Goal: Task Accomplishment & Management: Complete application form

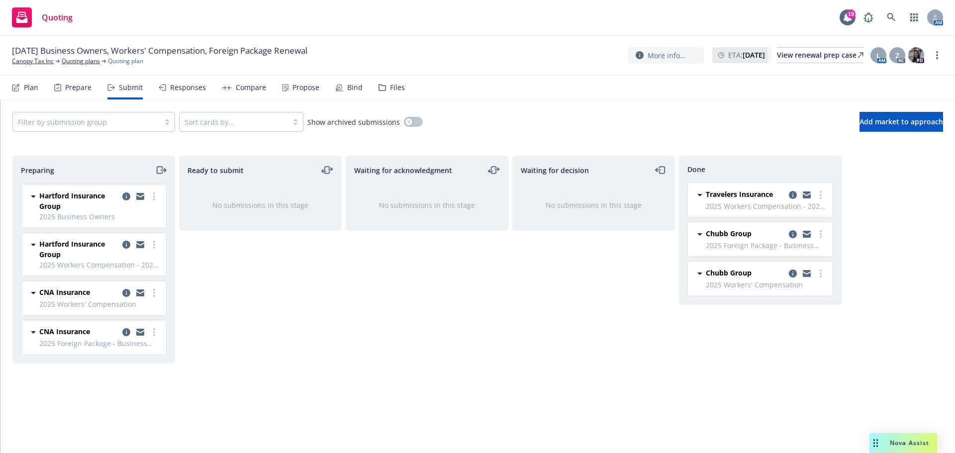
click at [793, 272] on icon "copy logging email" at bounding box center [793, 274] width 8 height 8
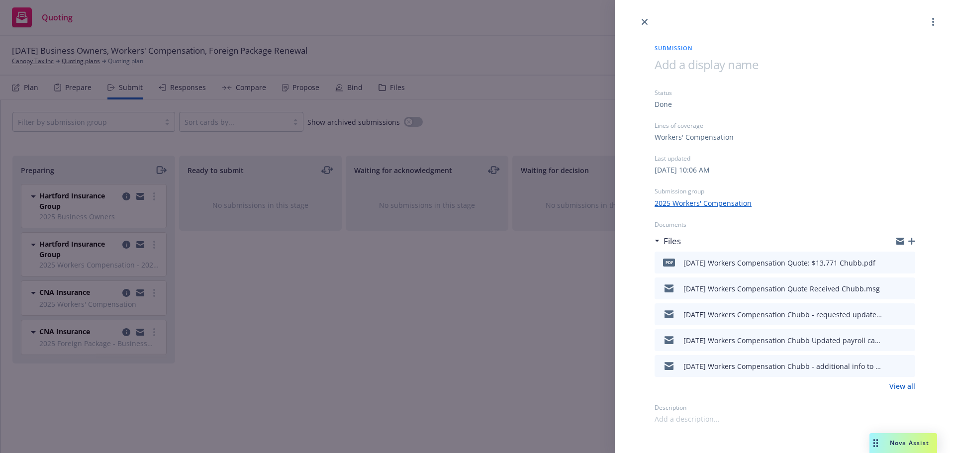
click at [909, 238] on icon "button" at bounding box center [912, 241] width 7 height 7
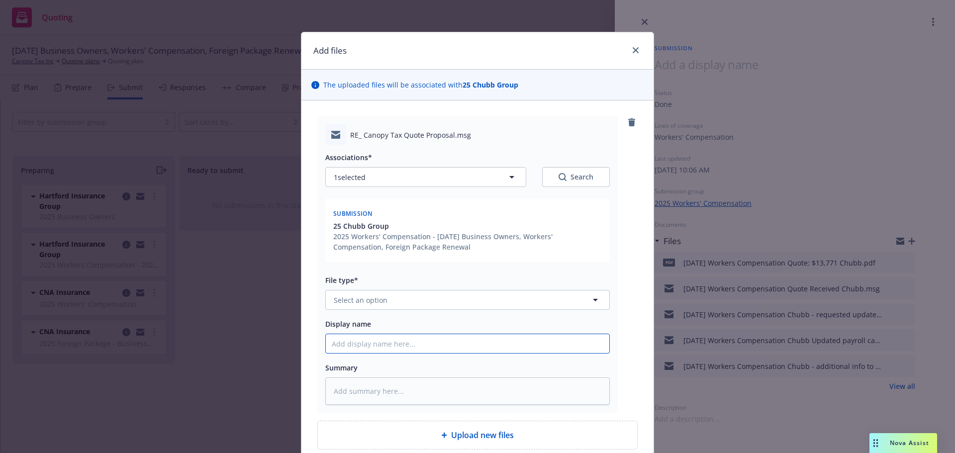
click at [358, 341] on input "Display name" at bounding box center [468, 343] width 284 height 19
type textarea "x"
type input "9"
type textarea "x"
type input "9/"
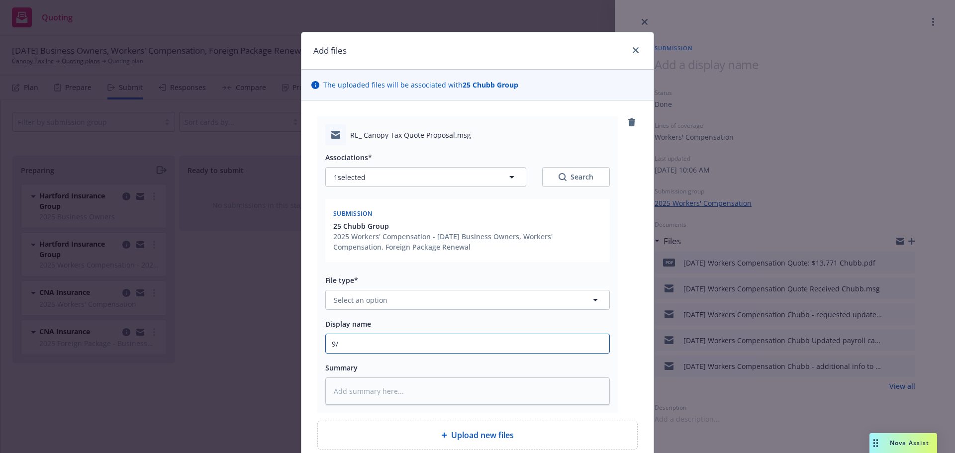
type textarea "x"
type input "9/2"
type textarea "x"
type input "9/20"
type textarea "x"
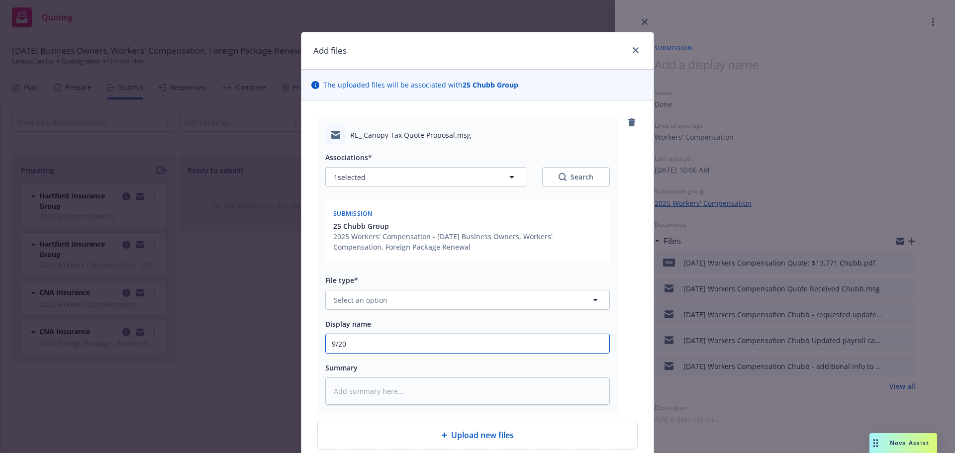
type input "9/20/"
type textarea "x"
type input "9/20/2"
type textarea "x"
type input "9/20/20"
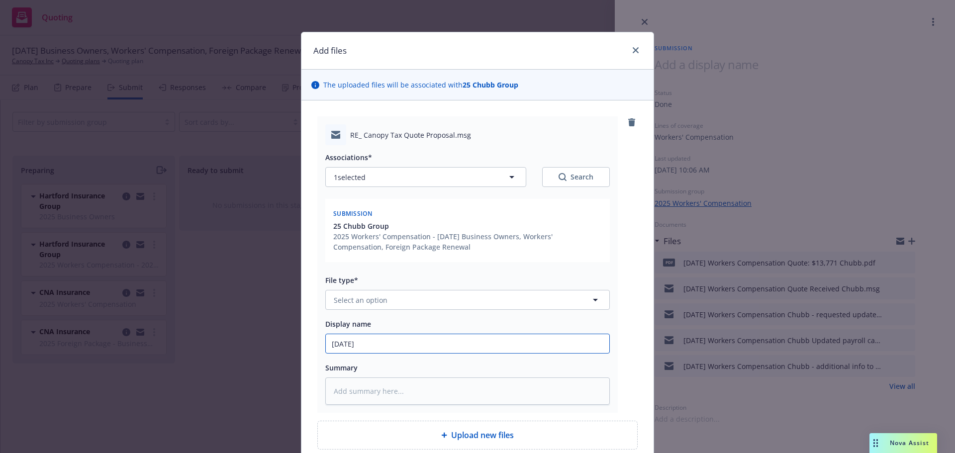
type textarea "x"
type input "9/20/202"
type textarea "x"
type input "9/20/2025"
type textarea "x"
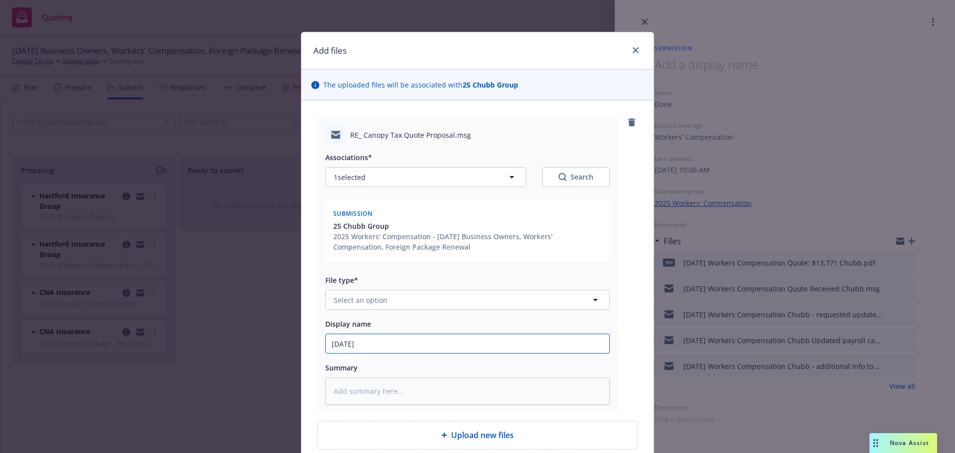
type input "9/20/2025"
type textarea "x"
type input "9/20/2025 W"
type textarea "x"
type input "9/20/2025 Wo"
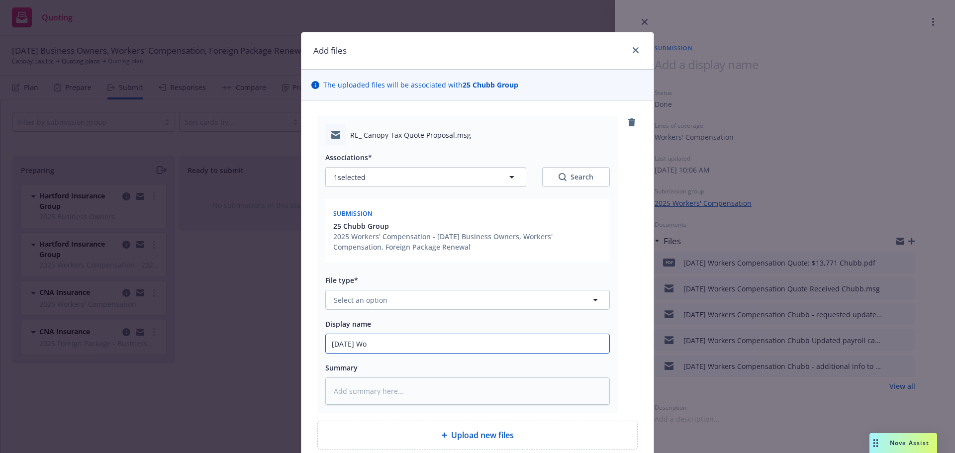
type textarea "x"
type input "9/20/2025 Wor"
type textarea "x"
type input "9/20/2025 Work"
type textarea "x"
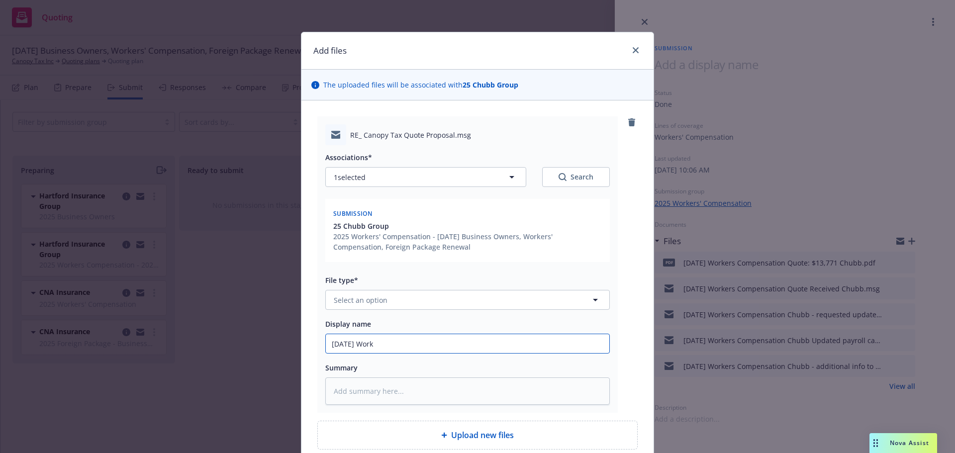
type input "9/20/2025 Worke"
type textarea "x"
type input "9/20/2025 Worker"
type textarea "x"
type input "9/20/2025 Workers"
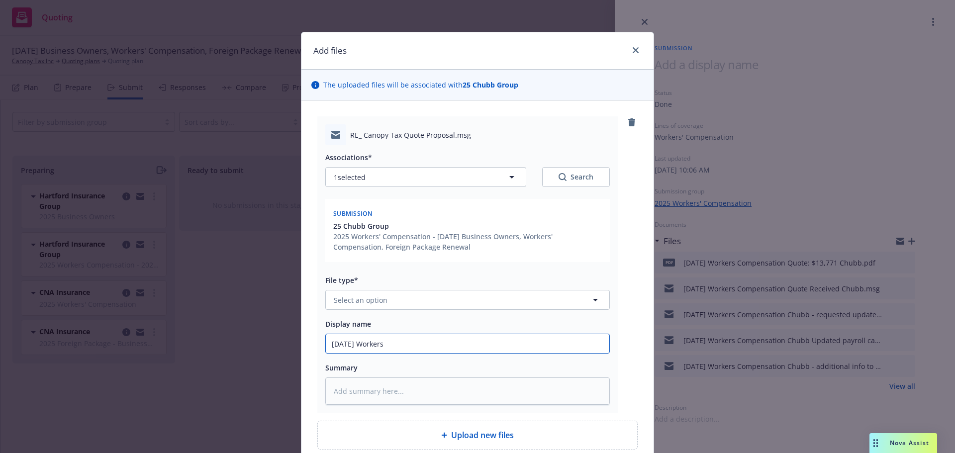
type textarea "x"
type input "9/20/2025 Workers"
type textarea "x"
type input "9/20/2025 Workers C"
type textarea "x"
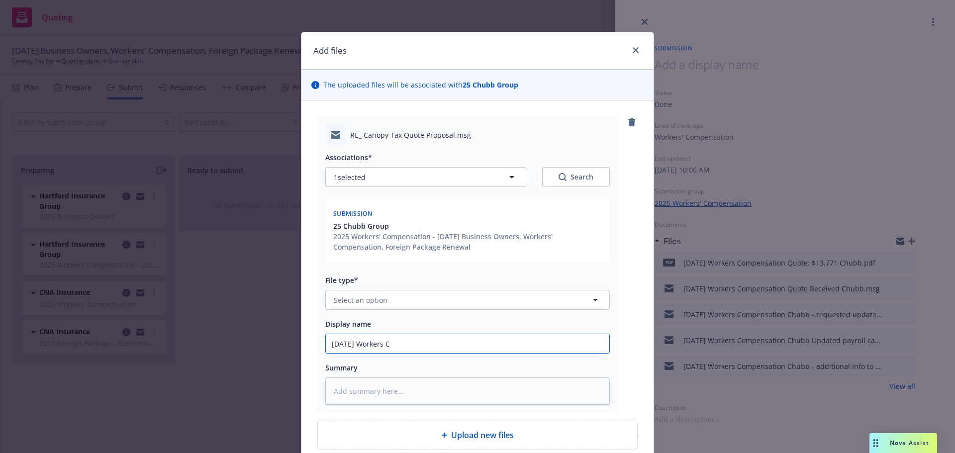
type input "9/20/2025 Workers Co"
type textarea "x"
type input "9/20/2025 Workers Com"
type textarea "x"
type input "9/20/2025 Workers Comp"
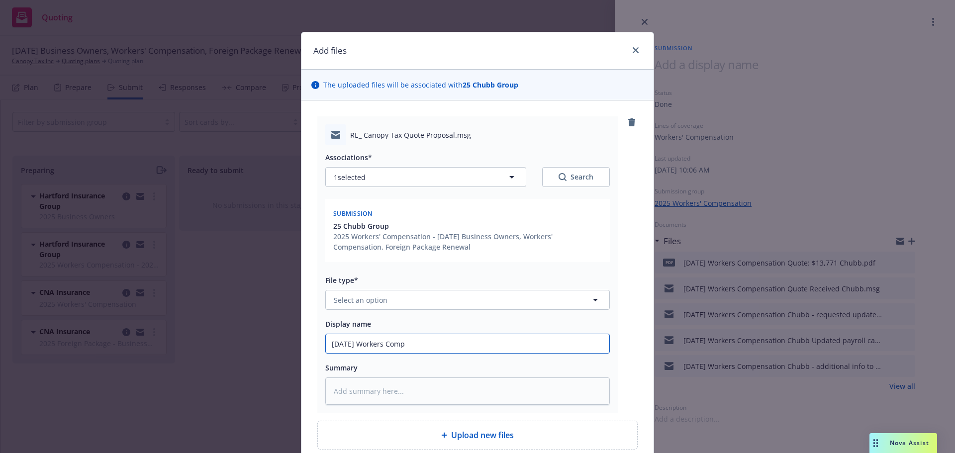
type textarea "x"
type input "9/20/2025 Workers Compn"
type textarea "x"
type input "9/20/2025 Workers Comp"
type textarea "x"
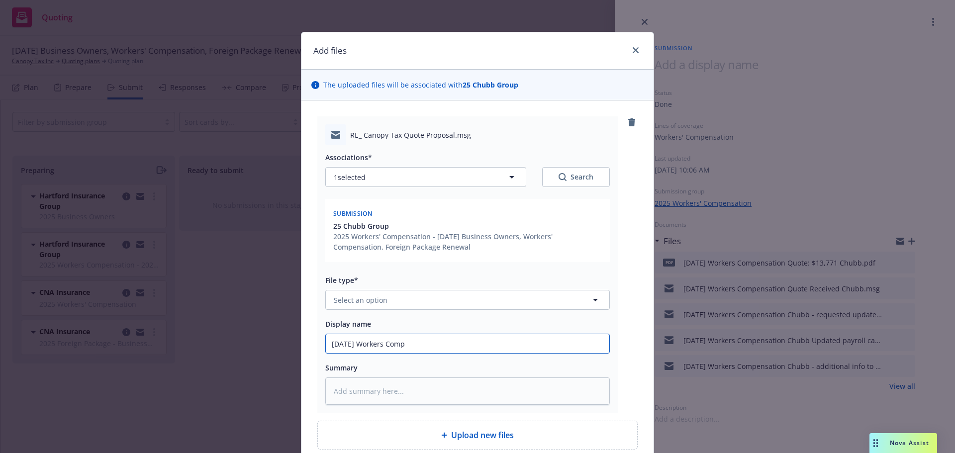
type input "9/20/2025 Workers Compe"
type textarea "x"
type input "9/20/2025 Workers Compen"
type textarea "x"
type input "9/20/2025 Workers Compens"
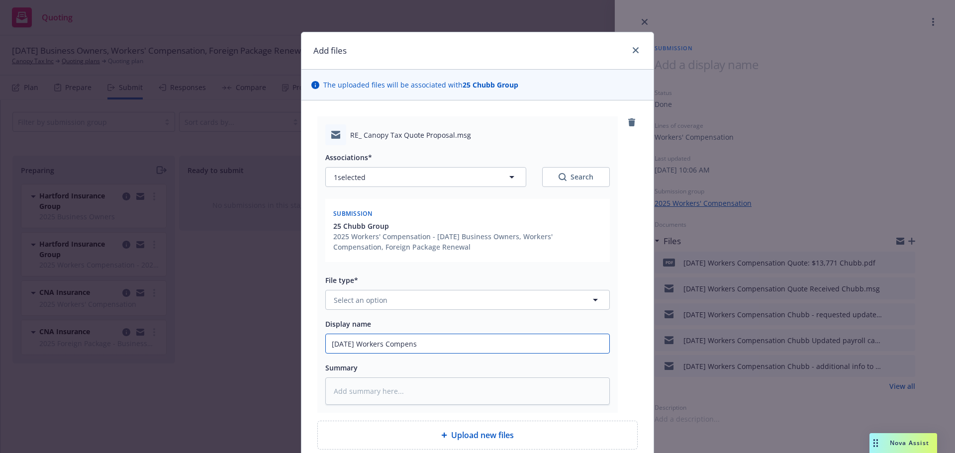
type textarea "x"
type input "9/20/2025 Workers Compensa"
type textarea "x"
type input "9/20/2025 Workers Compensat"
type textarea "x"
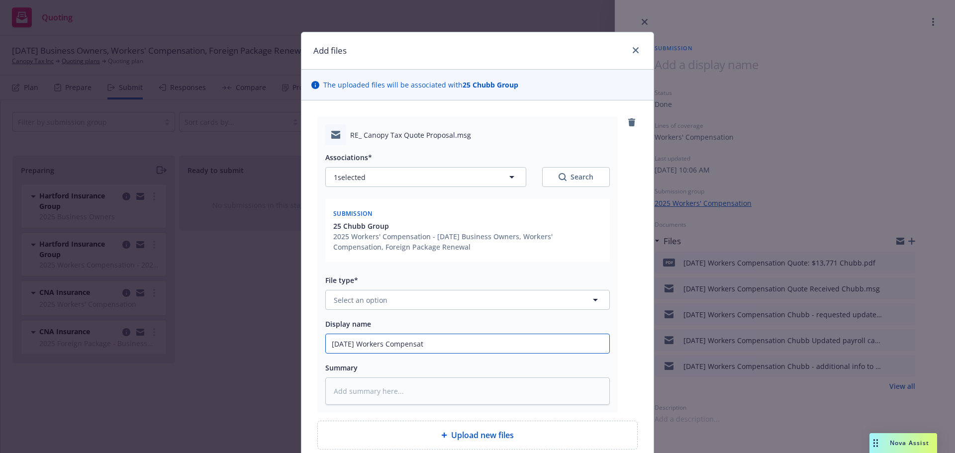
type input "9/20/2025 Workers Compensati"
type textarea "x"
type input "9/20/2025 Workers Compensatio"
type textarea "x"
type input "9/20/2025 Workers Compensation"
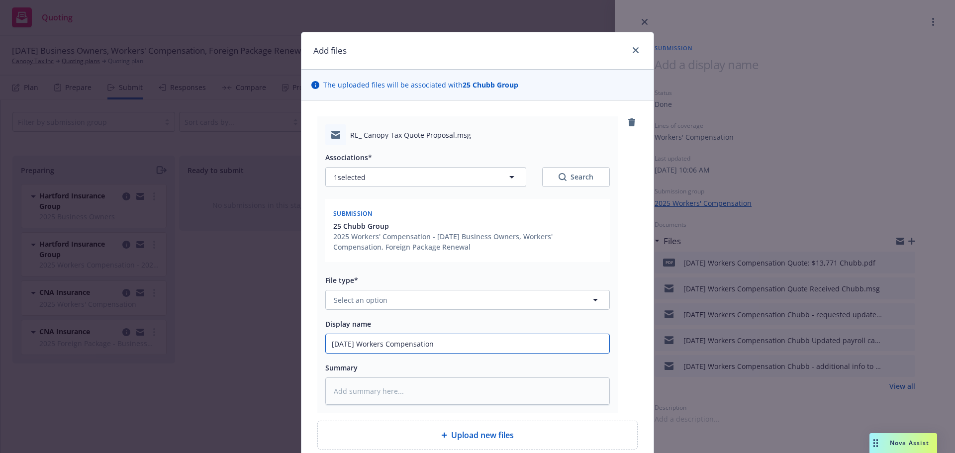
type textarea "x"
type input "9/20/2025 Workers Compensation"
type textarea "x"
type input "9/20/2025 Workers Compensation Q"
type textarea "x"
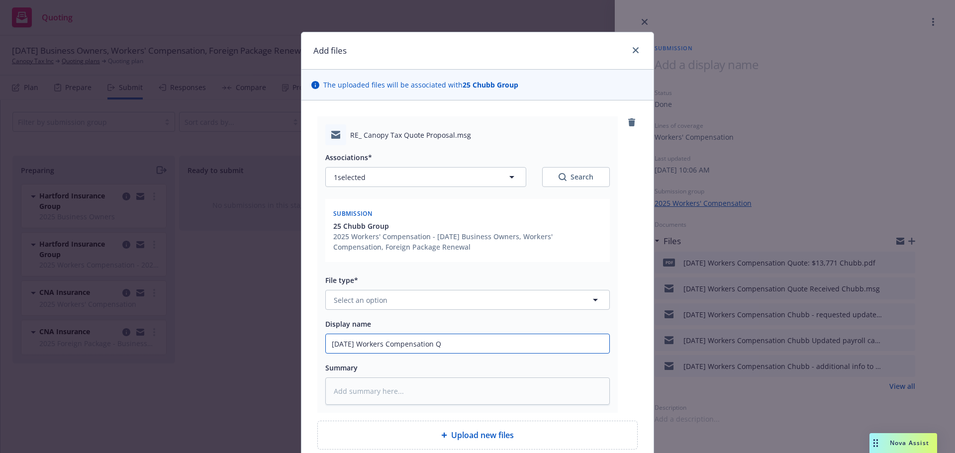
type input "9/20/2025 Workers Compensation Qu"
type textarea "x"
type input "9/20/2025 Workers Compensation Q"
type textarea "x"
type input "9/20/2025 Workers Compensation"
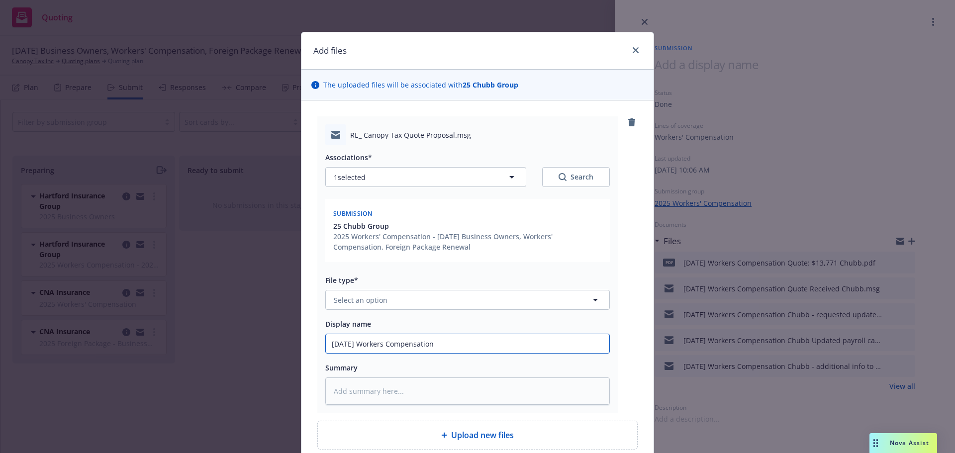
type textarea "x"
type input "9/20/2025 Workers Compensation"
type textarea "x"
type input "9/20/2025 Workers Compensation"
type textarea "x"
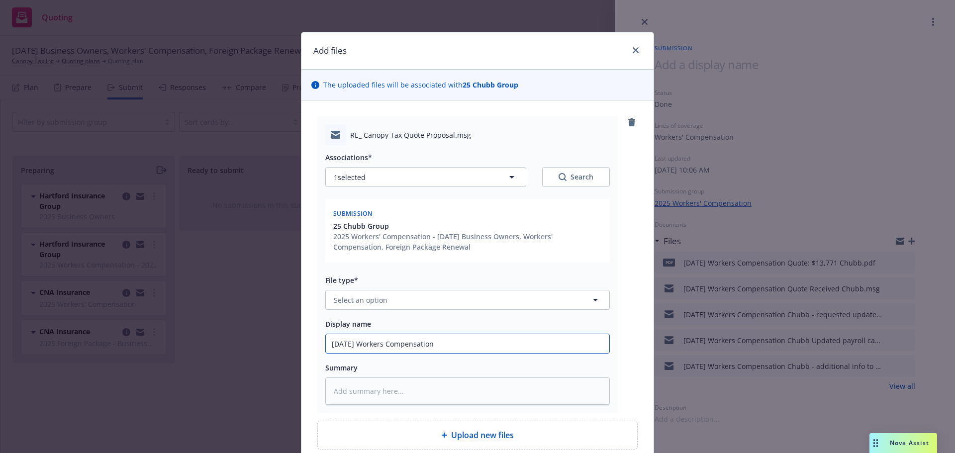
type input "9/20/2025 Workers Compensation R"
type textarea "x"
type input "9/20/2025 Workers Compensation Ra"
type textarea "x"
type input "9/20/2025 Workers Compensation Rat"
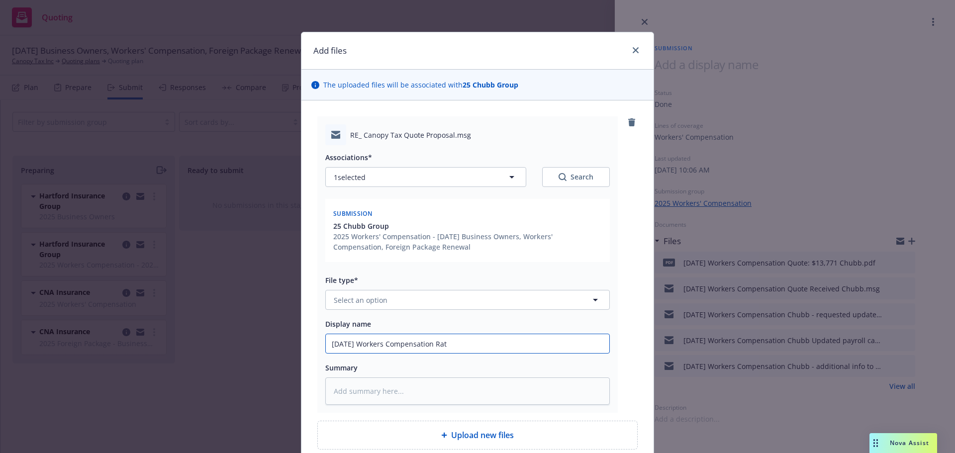
type textarea "x"
type input "9/20/2025 Workers Compensation Rati"
type textarea "x"
type input "9/20/2025 Workers Compensation Ratin"
type textarea "x"
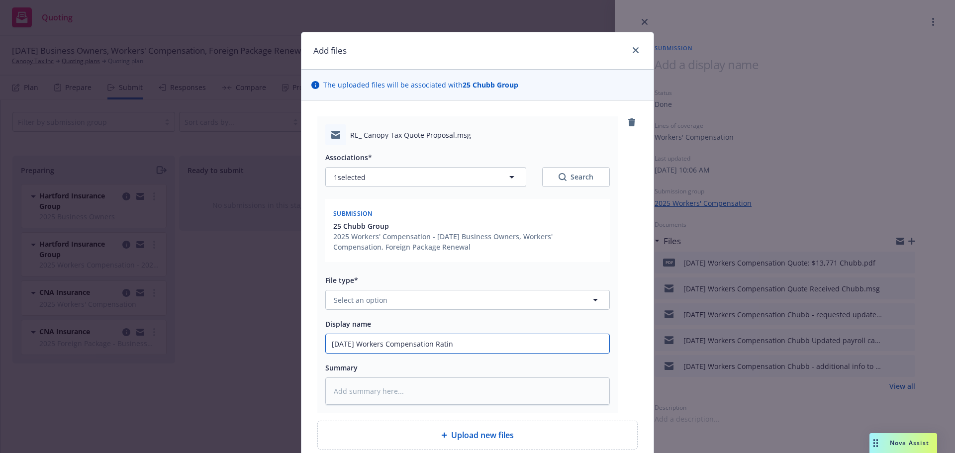
type input "9/20/2025 Workers Compensation Rating"
type textarea "x"
type input "9/20/2025 Workers Compensation Rating"
type textarea "x"
type input "9/20/2025 Workers Compensation Rating W"
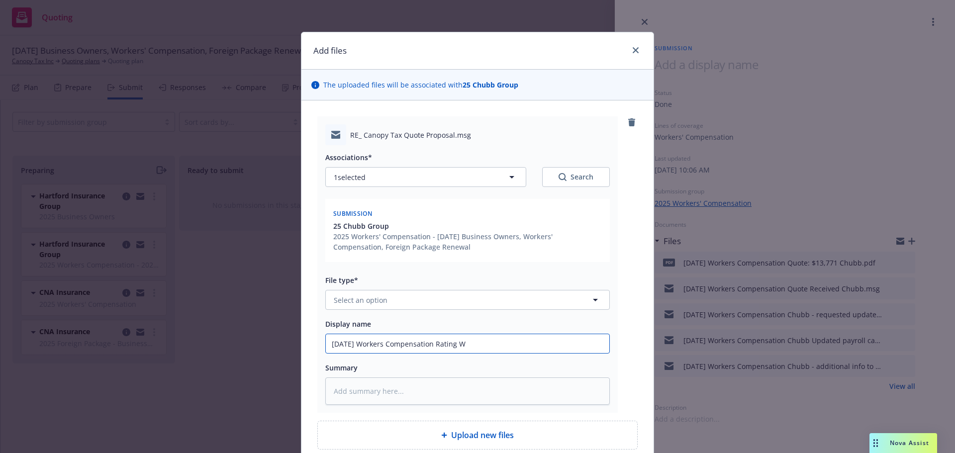
type textarea "x"
type input "9/20/2025 Workers Compensation Rating Wo"
type textarea "x"
type input "9/20/2025 Workers Compensation Rating Wor"
type textarea "x"
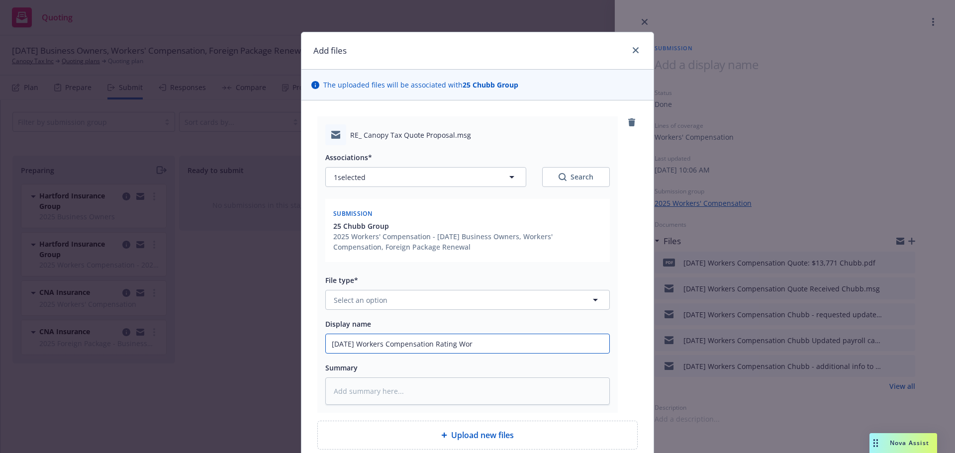
type input "9/20/2025 Workers Compensation Rating Work"
type textarea "x"
type input "9/20/2025 Workers Compensation Rating Works"
type textarea "x"
type input "9/20/2025 Workers Compensation Rating Worksh"
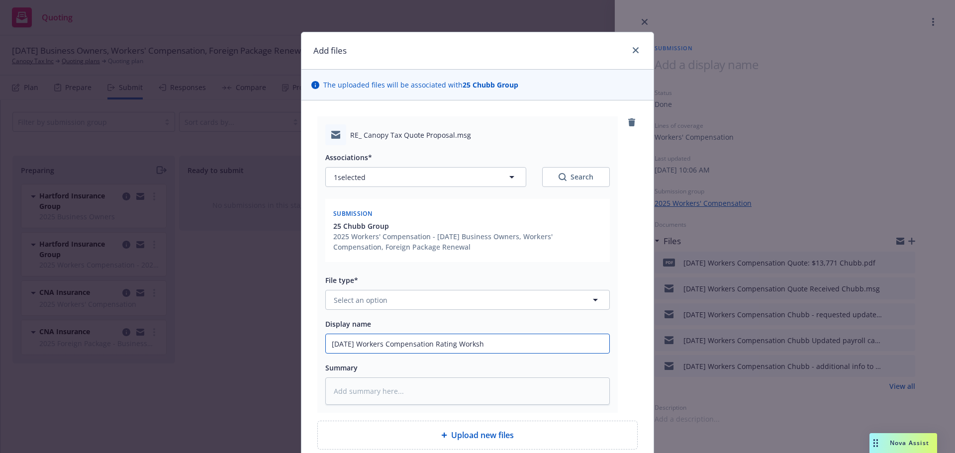
type textarea "x"
type input "9/20/2025 Workers Compensation Rating Workshe"
type textarea "x"
type input "9/20/2025 Workers Compensation Rating Workshee"
type textarea "x"
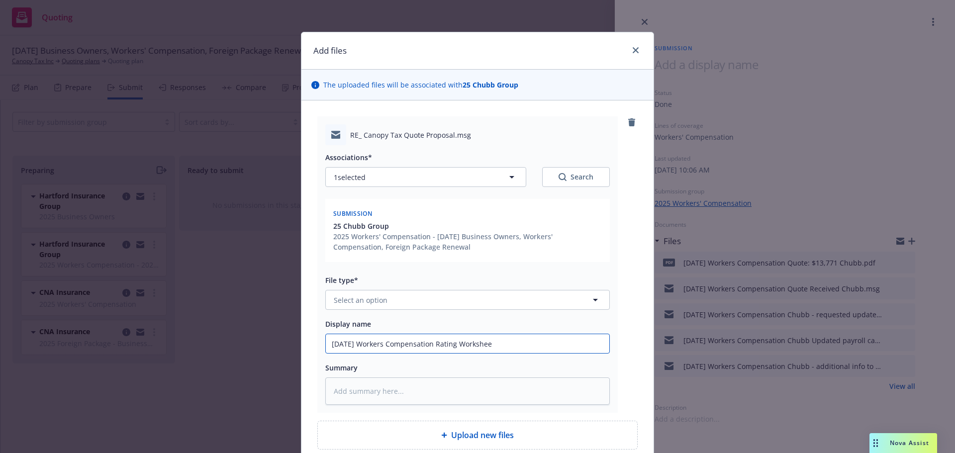
type input "9/20/2025 Workers Compensation Rating Worksheet"
type textarea "x"
type input "9/20/2025 Workers Compensation Rating Worksheets"
type textarea "x"
type input "9/20/2025 Workers Compensation Rating Worksheets"
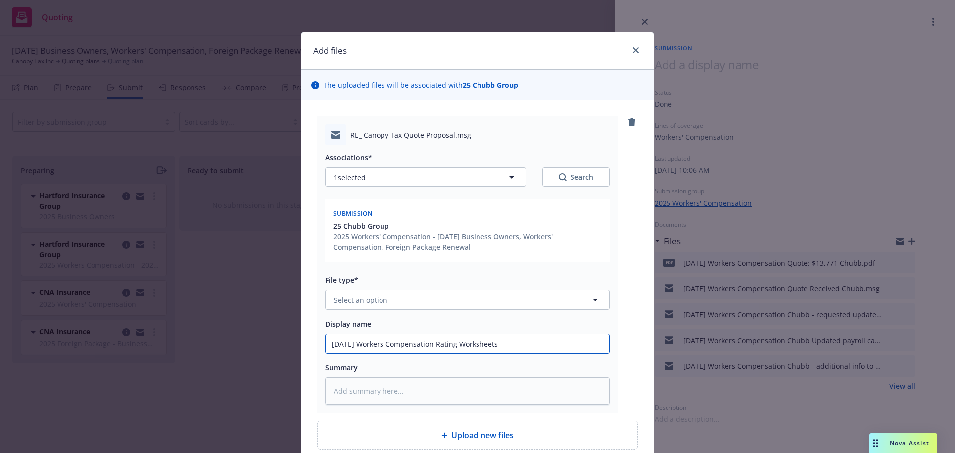
type textarea "x"
type input "9/20/2025 Workers Compensation Rating Worksheets $"
type textarea "x"
type input "9/20/2025 Workers Compensation Rating Worksheets $1"
type textarea "x"
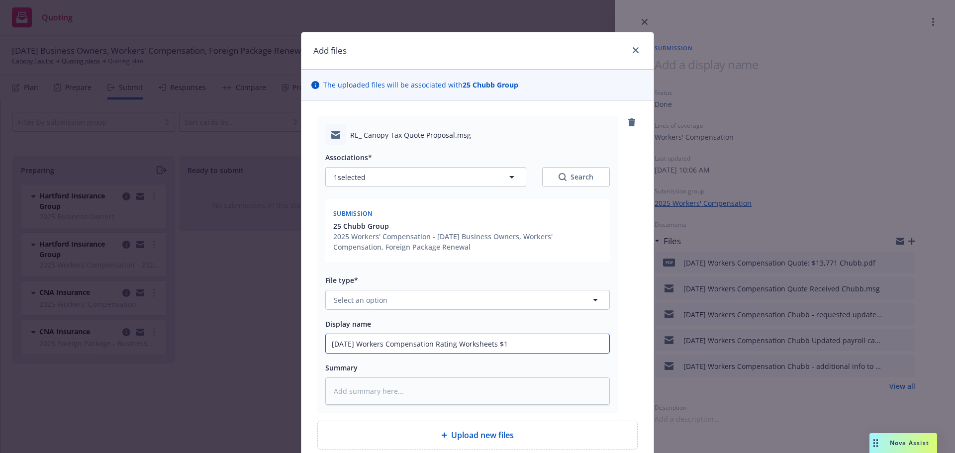
type input "9/20/2025 Workers Compensation Rating Worksheets $13"
type textarea "x"
type input "9/20/2025 Workers Compensation Rating Worksheets $13,"
type textarea "x"
type input "9/20/2025 Workers Compensation Rating Worksheets $13,7"
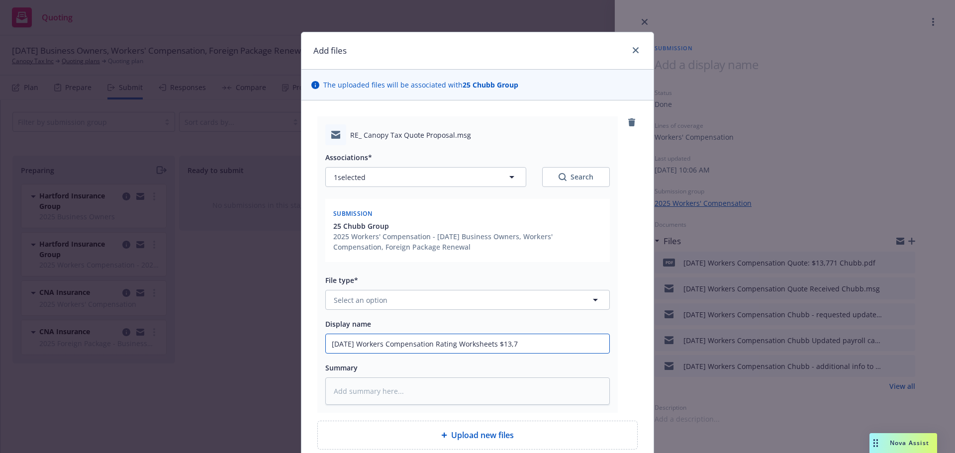
type textarea "x"
type input "9/20/2025 Workers Compensation Rating Worksheets $13,77"
type textarea "x"
type input "9/20/2025 Workers Compensation Rating Worksheets $13,771"
type textarea "x"
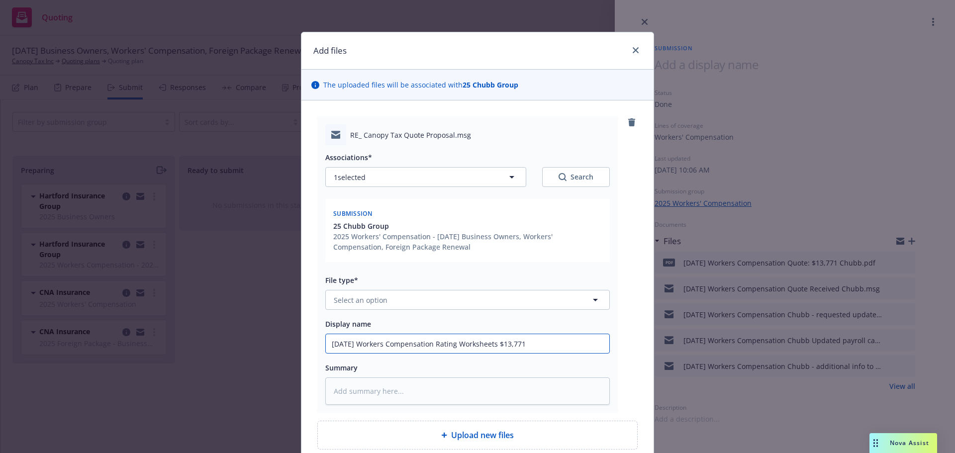
type input "9/20/2025 Workers Compensation Rating Worksheets $13,771"
type textarea "x"
type input "9/20/2025 Workers Compensation Rating Worksheets $13,771 p"
type textarea "x"
type input "9/20/2025 Workers Compensation Rating Worksheets $13,771 pre"
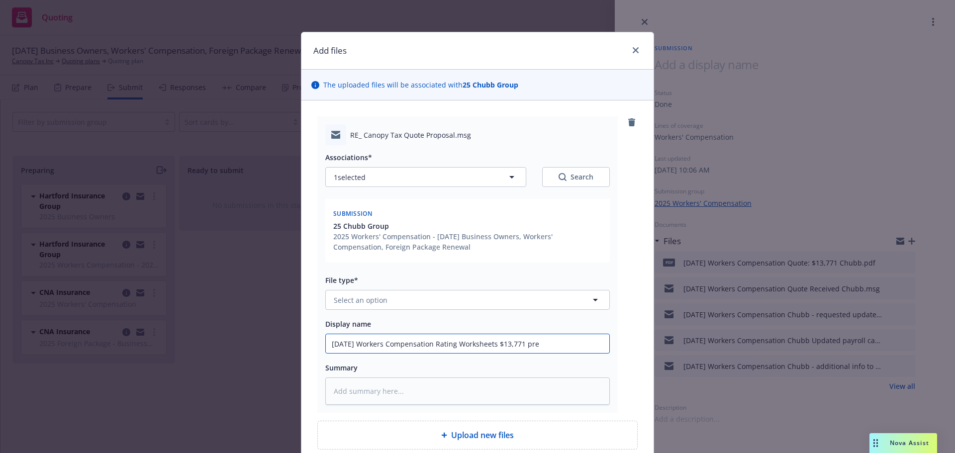
type textarea "x"
type input "9/20/2025 Workers Compensation Rating Worksheets $13,771 prem"
type textarea "x"
type input "9/20/2025 Workers Compensation Rating Worksheets $13,771 premi"
type textarea "x"
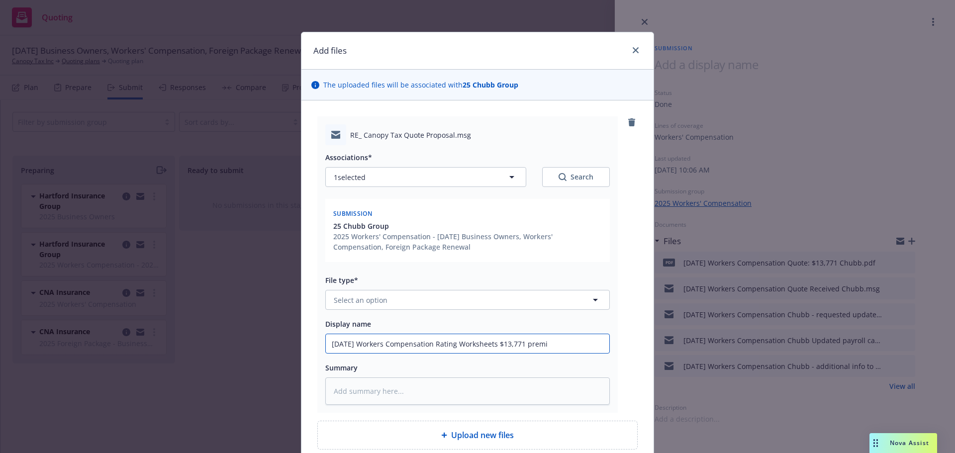
type input "9/20/2025 Workers Compensation Rating Worksheets $13,771 premiu"
type textarea "x"
type input "9/20/2025 Workers Compensation Rating Worksheets $13,771 premium"
type textarea "x"
type input "9/20/2025 Workers Compensation Rating Worksheets $13,771 premium"
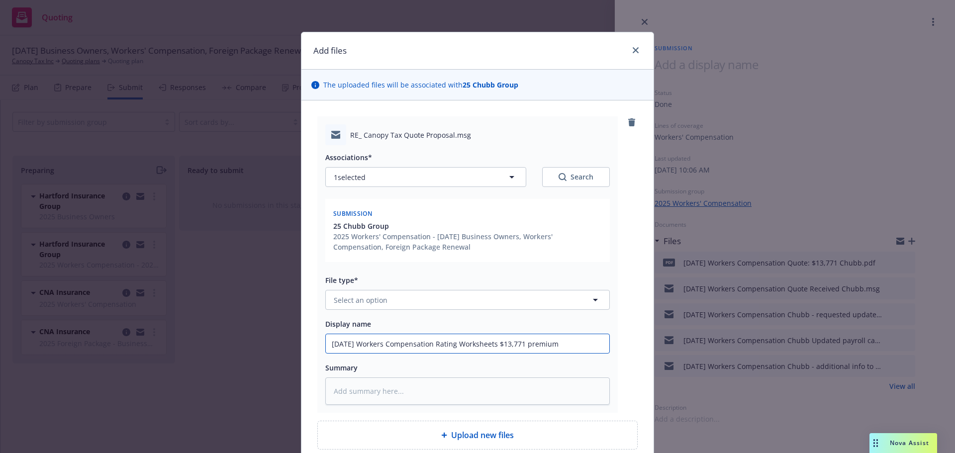
type textarea "x"
type input "9/20/2025 Workers Compensation Rating Worksheets $13,771 premium C"
type textarea "x"
type input "9/20/2025 Workers Compensation Rating Worksheets $13,771 premium Ch"
type textarea "x"
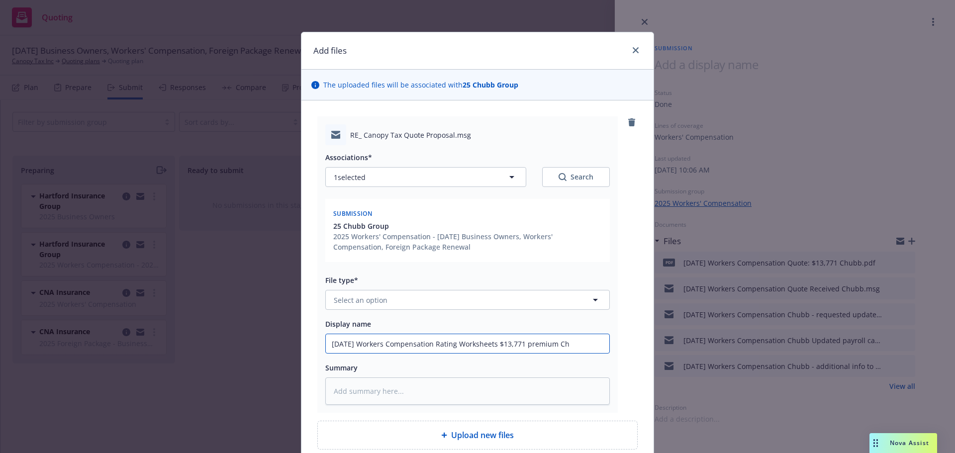
type input "9/20/2025 Workers Compensation Rating Worksheets $13,771 premium Chu"
type textarea "x"
type input "9/20/2025 Workers Compensation Rating Worksheets $13,771 premium Chub"
type textarea "x"
type input "9/20/2025 Workers Compensation Rating Worksheets $13,771 premium Chubb"
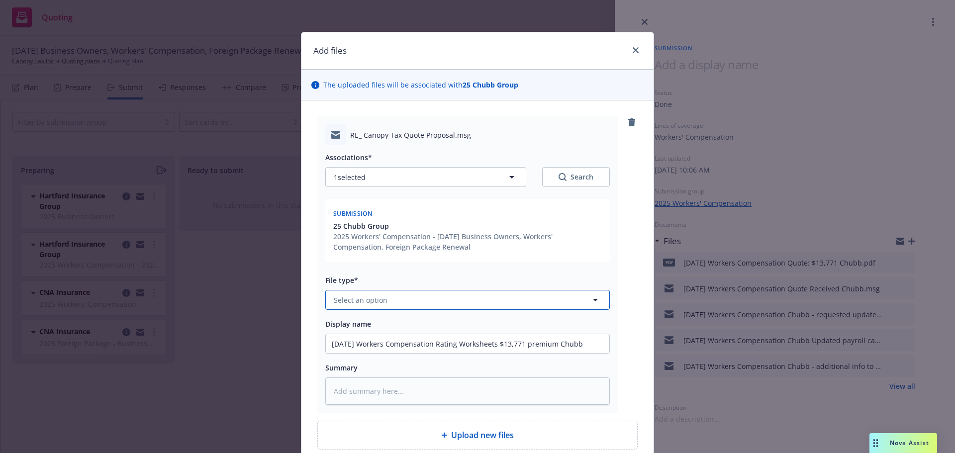
click at [336, 292] on button "Select an option" at bounding box center [467, 300] width 285 height 20
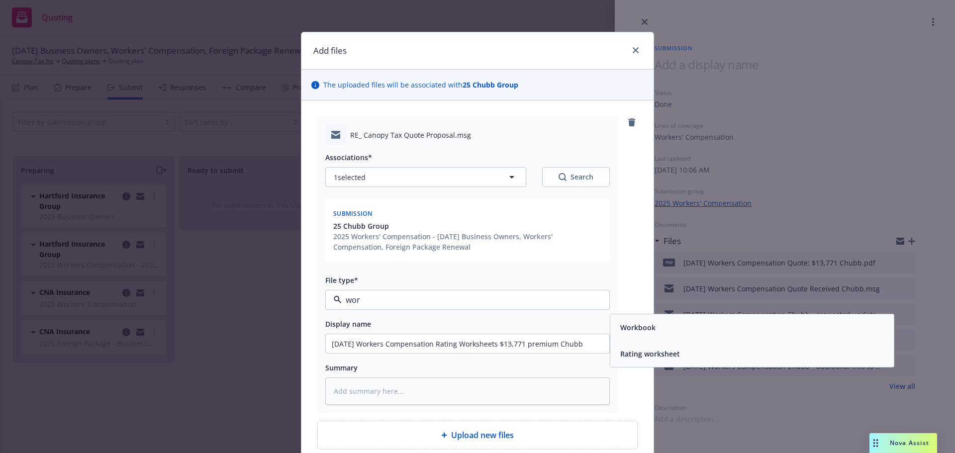
type input "work"
click at [693, 354] on div "Rating worksheet" at bounding box center [752, 354] width 272 height 14
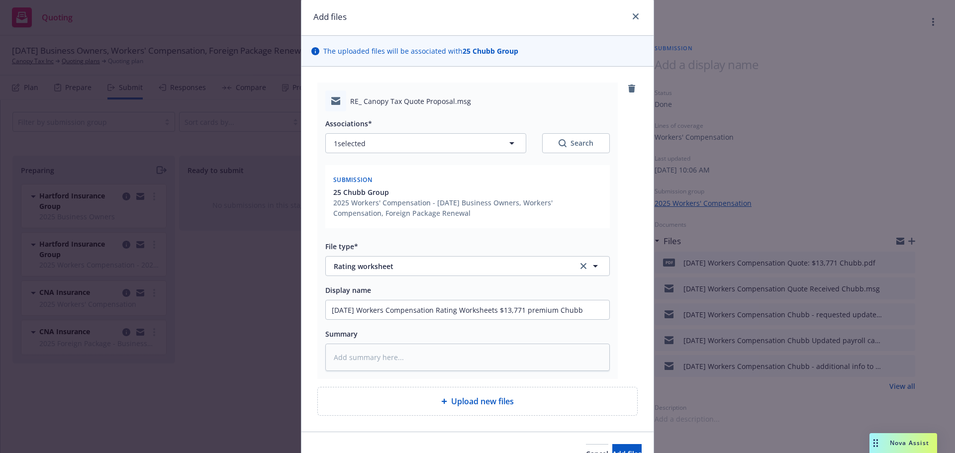
scroll to position [89, 0]
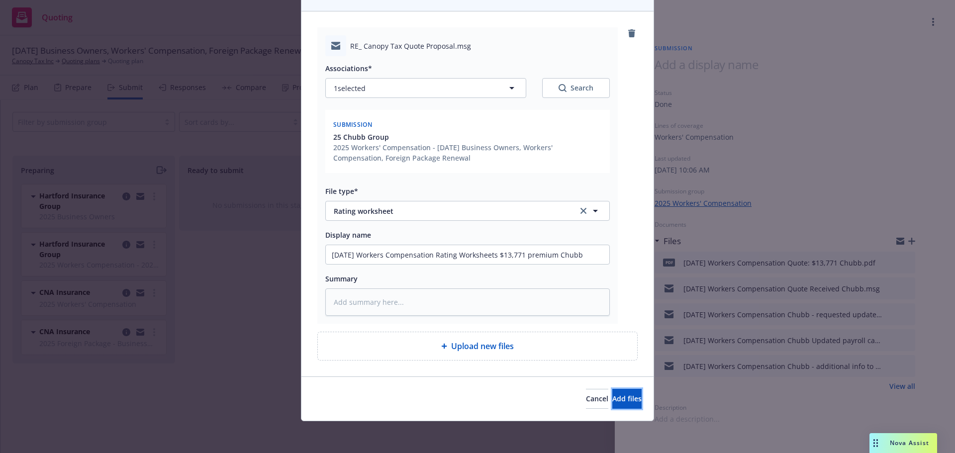
drag, startPoint x: 619, startPoint y: 398, endPoint x: 579, endPoint y: 417, distance: 44.9
click at [622, 398] on button "Add files" at bounding box center [627, 399] width 29 height 20
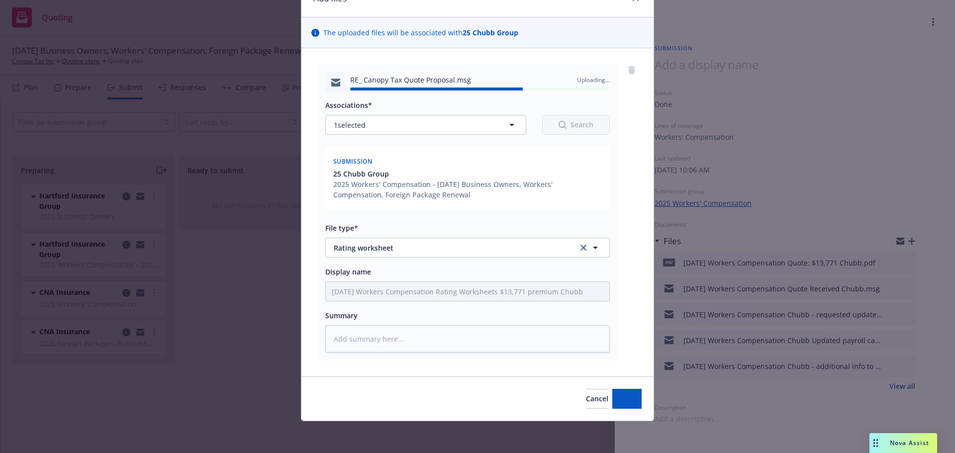
type textarea "x"
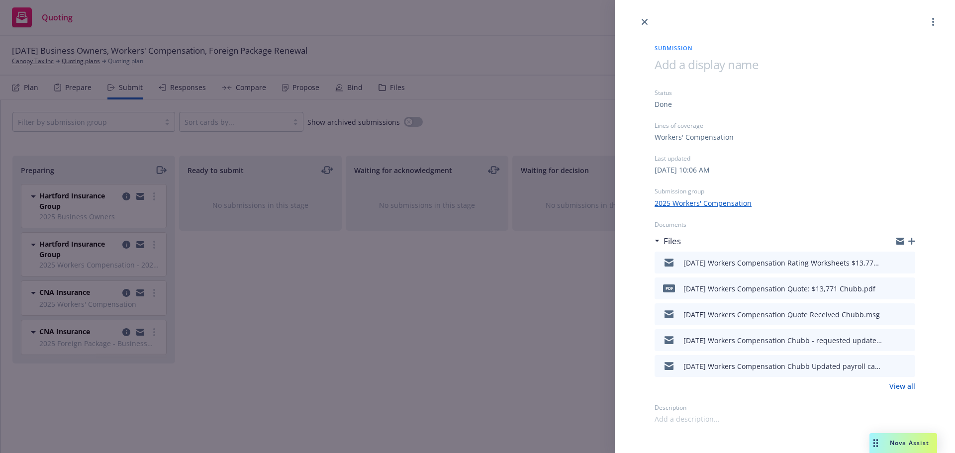
drag, startPoint x: 645, startPoint y: 20, endPoint x: 632, endPoint y: 18, distance: 13.6
click at [645, 20] on icon "close" at bounding box center [645, 22] width 6 height 6
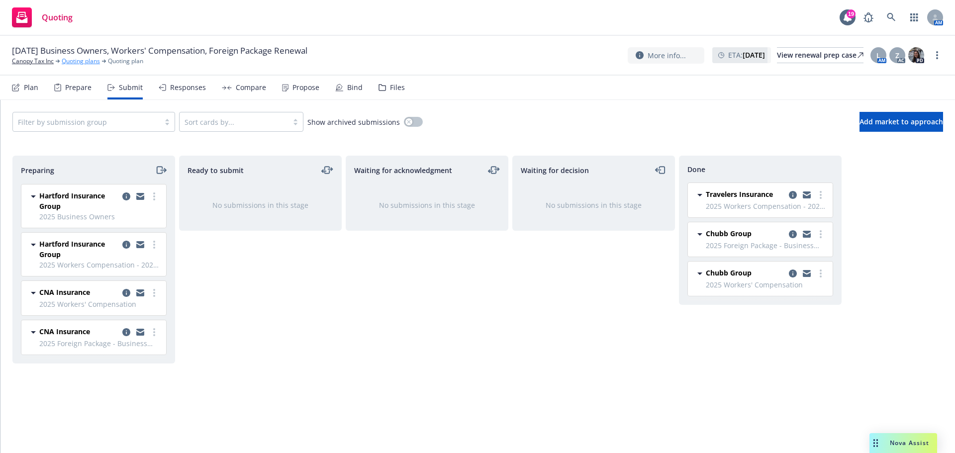
click at [87, 61] on link "Quoting plans" at bounding box center [81, 61] width 38 height 9
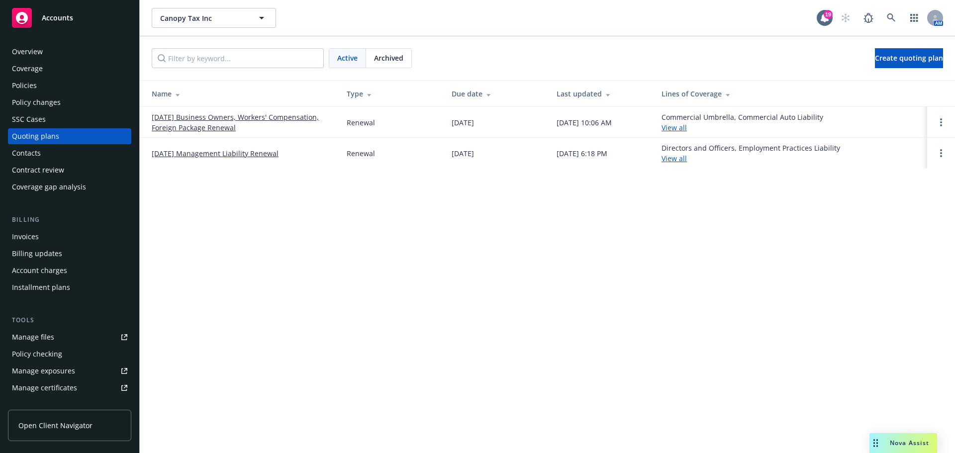
click at [203, 153] on link "[DATE] Management Liability Renewal" at bounding box center [215, 153] width 127 height 10
